Goal: Navigation & Orientation: Find specific page/section

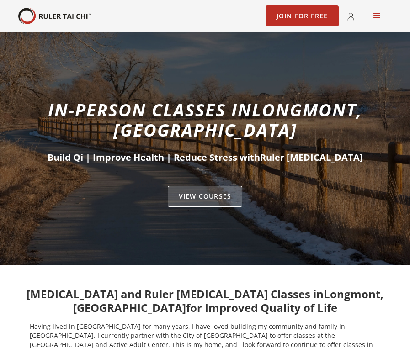
click at [209, 186] on link "VIEW Courses" at bounding box center [205, 196] width 75 height 21
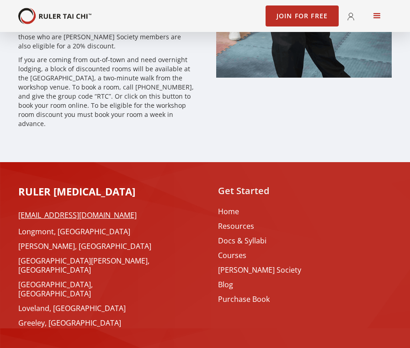
scroll to position [2736, 0]
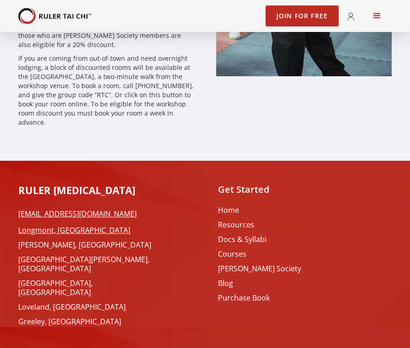
click at [45, 226] on link "Longmont, [GEOGRAPHIC_DATA]" at bounding box center [91, 230] width 146 height 9
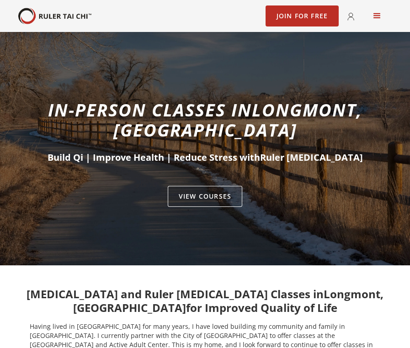
click at [376, 15] on div "menu" at bounding box center [377, 16] width 11 height 11
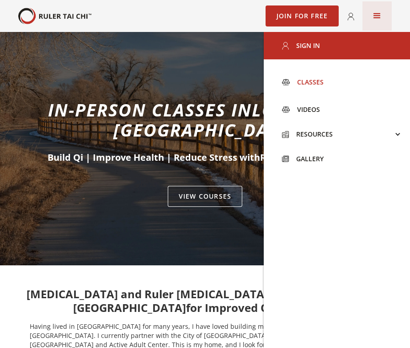
click at [309, 83] on div "Classes" at bounding box center [307, 82] width 34 height 9
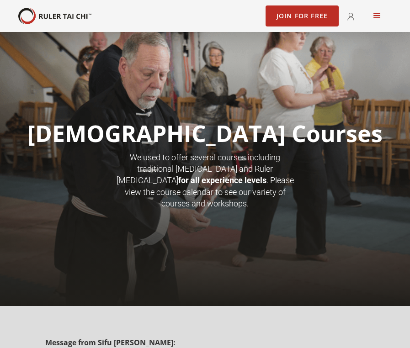
click at [378, 15] on div "menu" at bounding box center [377, 16] width 11 height 11
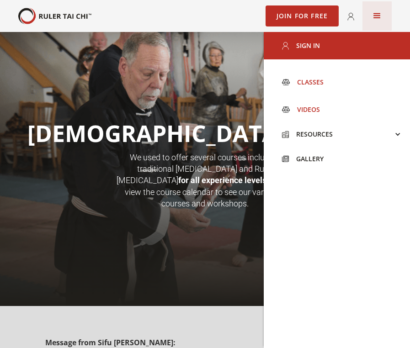
click at [308, 106] on div "Videos" at bounding box center [305, 109] width 30 height 9
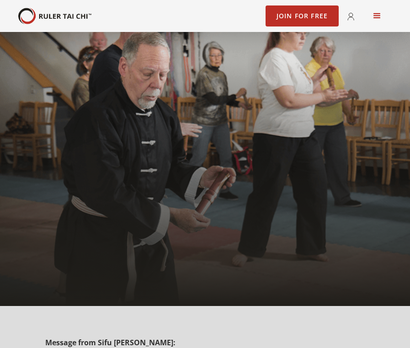
scroll to position [2525, 0]
